Goal: Transaction & Acquisition: Purchase product/service

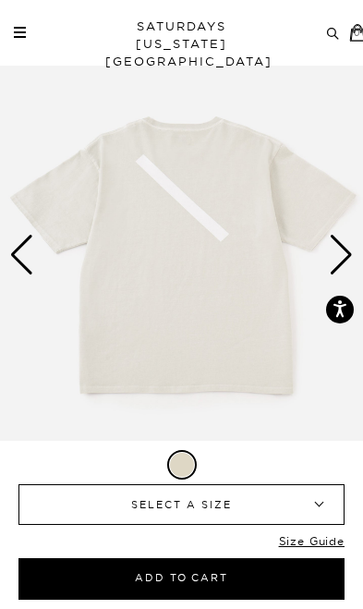
click at [338, 257] on div "Next slide" at bounding box center [341, 255] width 25 height 41
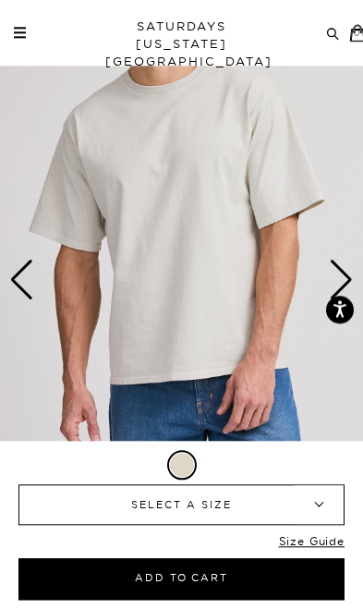
scroll to position [1, 0]
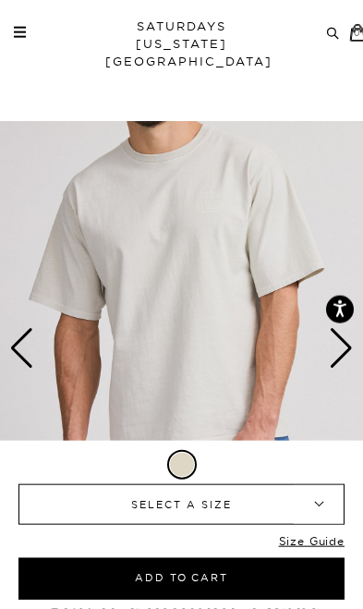
click at [334, 342] on div "Next slide" at bounding box center [341, 348] width 25 height 41
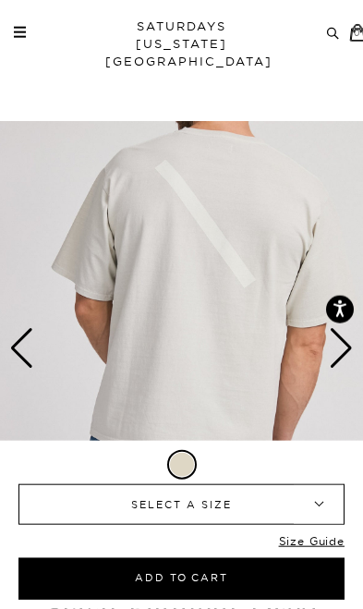
click at [331, 356] on div "Next slide" at bounding box center [341, 348] width 25 height 41
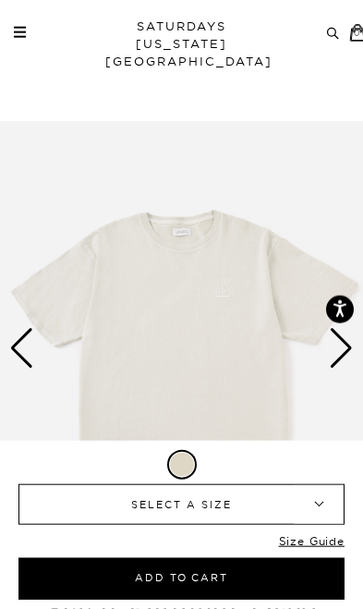
click at [332, 350] on div "Next slide" at bounding box center [341, 348] width 25 height 41
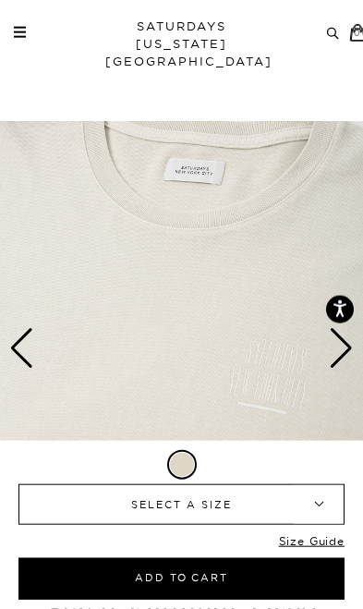
click at [331, 350] on div "Next slide" at bounding box center [341, 348] width 25 height 41
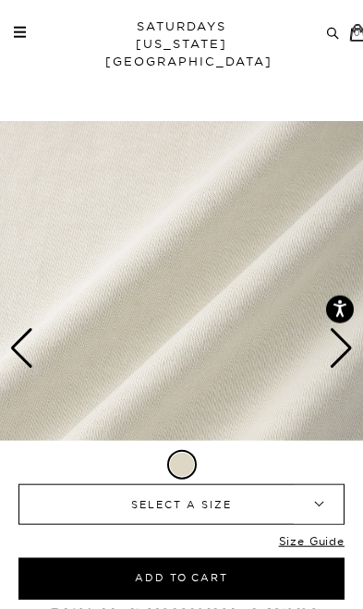
click at [329, 353] on div "Next slide" at bounding box center [341, 348] width 25 height 41
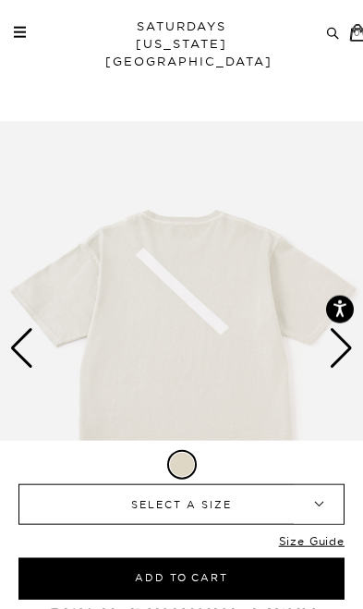
click at [330, 347] on div "Next slide" at bounding box center [341, 348] width 25 height 41
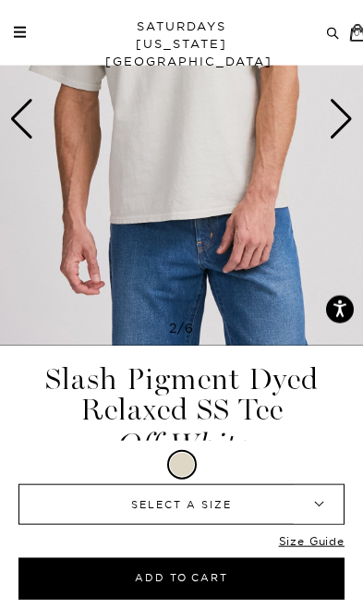
scroll to position [230, 0]
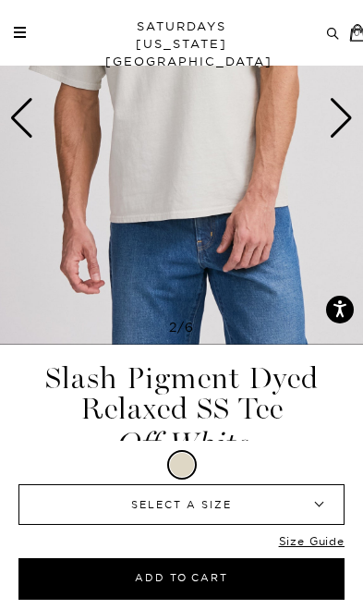
click at [308, 524] on b "▾" at bounding box center [319, 504] width 50 height 39
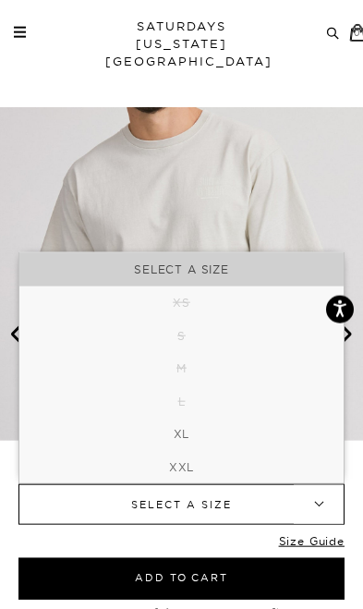
scroll to position [0, 0]
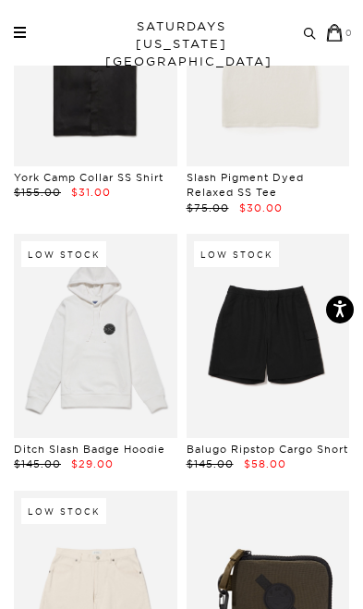
scroll to position [4487, 0]
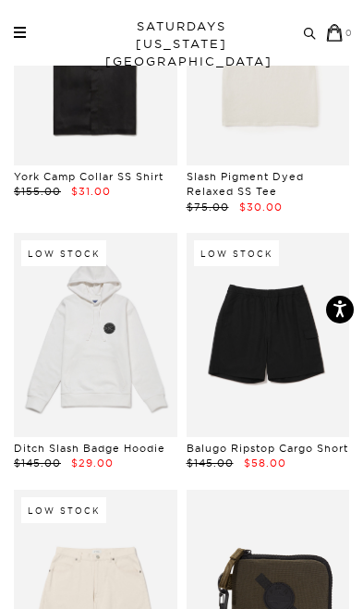
click at [79, 302] on link at bounding box center [95, 335] width 163 height 204
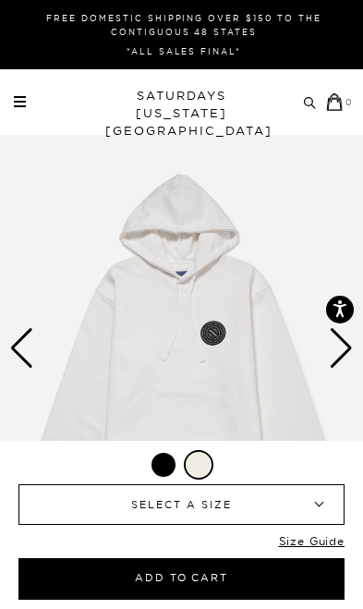
scroll to position [6, 0]
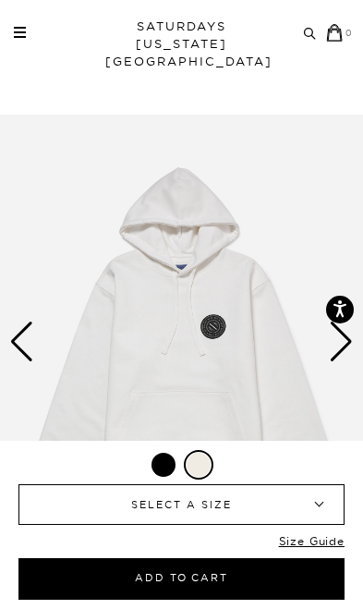
click at [339, 328] on div "Next slide" at bounding box center [341, 341] width 25 height 41
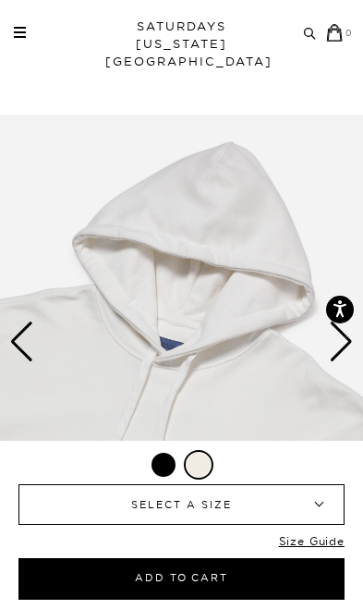
click at [329, 330] on div "Next slide" at bounding box center [341, 341] width 25 height 41
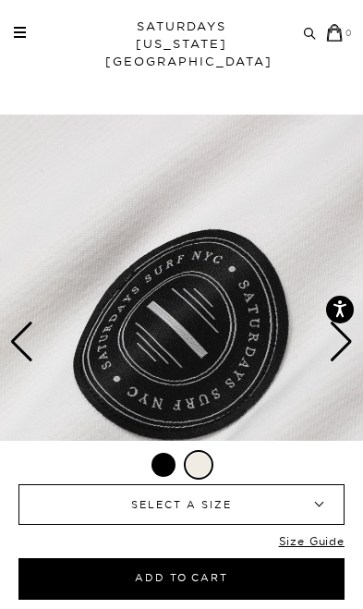
click at [332, 330] on div "Next slide" at bounding box center [341, 341] width 25 height 41
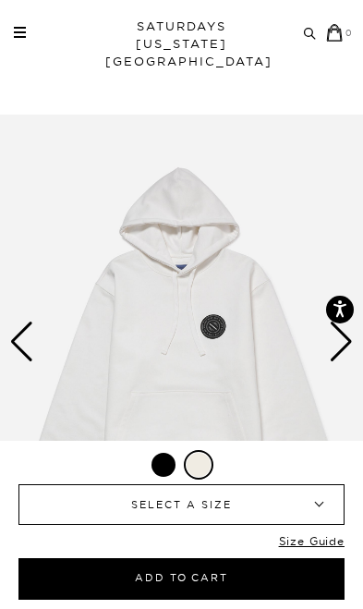
click at [333, 335] on div "Next slide" at bounding box center [341, 341] width 25 height 41
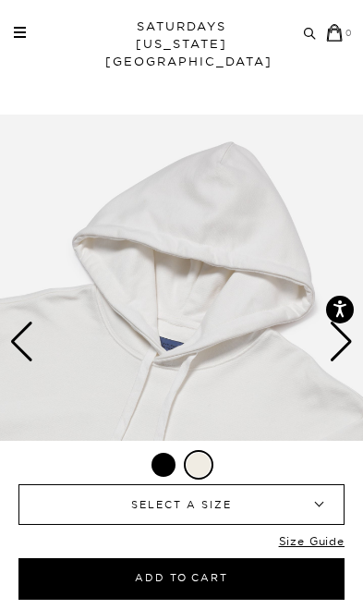
click at [174, 477] on div at bounding box center [163, 465] width 24 height 24
click at [163, 468] on div at bounding box center [163, 465] width 24 height 24
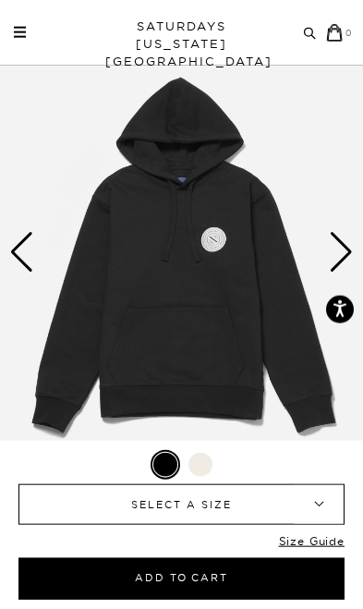
scroll to position [97, 0]
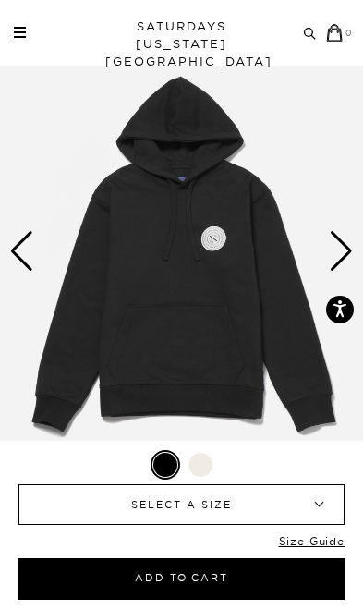
click at [346, 254] on div "Next slide" at bounding box center [341, 251] width 25 height 41
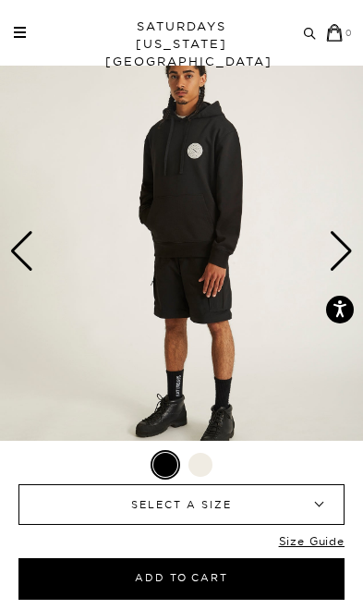
click at [339, 253] on div "Next slide" at bounding box center [341, 251] width 25 height 41
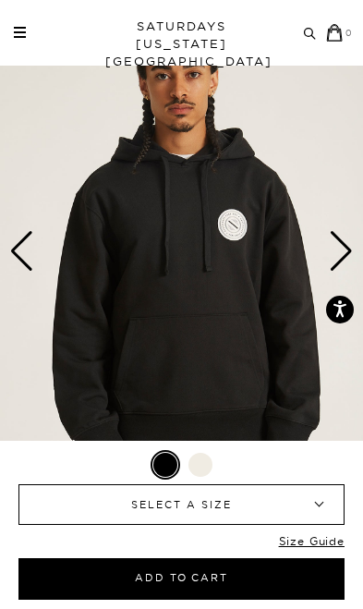
click at [341, 256] on div "Next slide" at bounding box center [341, 251] width 25 height 41
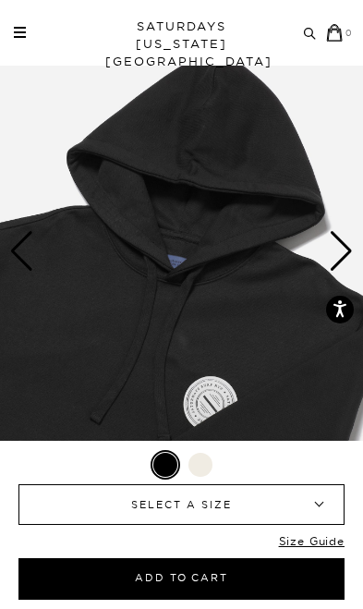
click at [339, 259] on div "Next slide" at bounding box center [341, 251] width 25 height 41
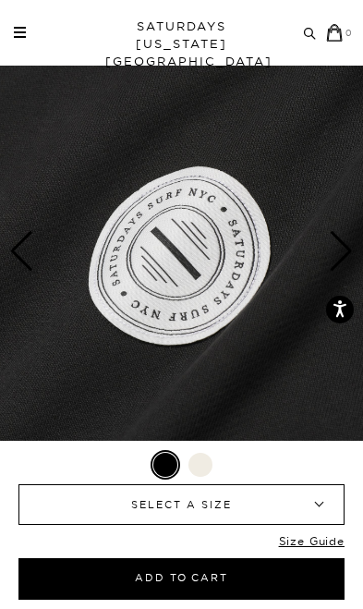
click at [341, 261] on div "Next slide" at bounding box center [341, 251] width 25 height 41
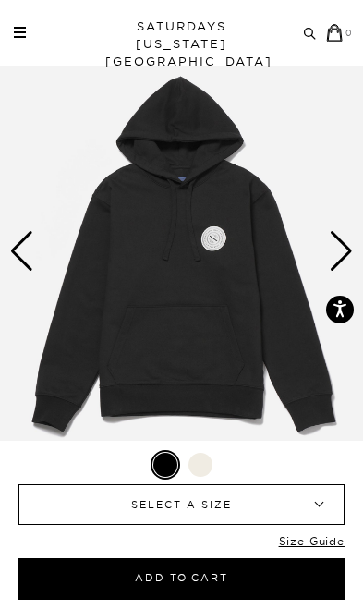
click at [346, 250] on div "Next slide" at bounding box center [341, 251] width 25 height 41
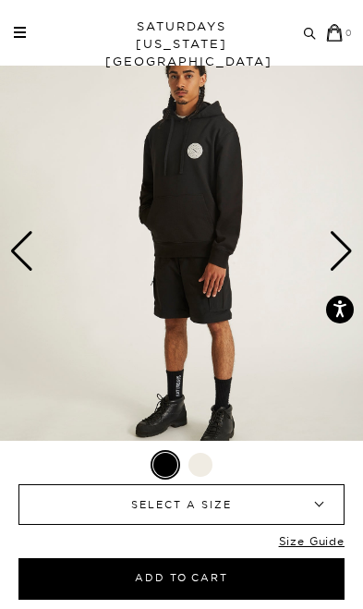
click at [332, 254] on div "Next slide" at bounding box center [341, 251] width 25 height 41
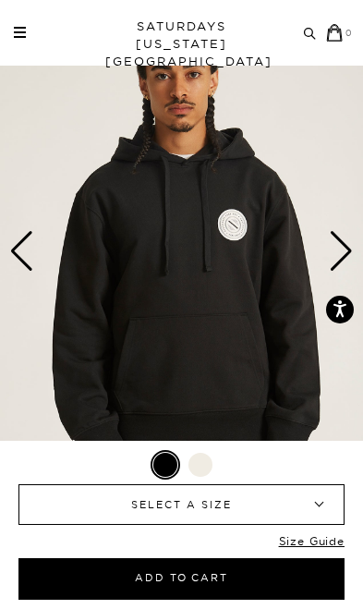
scroll to position [0, 0]
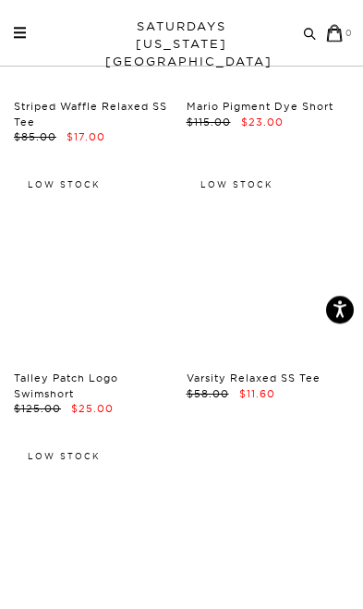
scroll to position [9929, 0]
